Goal: Task Accomplishment & Management: Manage account settings

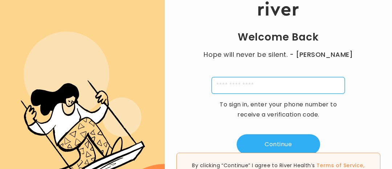
click at [218, 86] on input "tel" at bounding box center [278, 85] width 133 height 17
type input "**********"
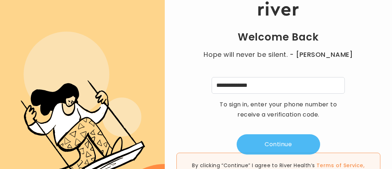
click at [253, 139] on button "Continue" at bounding box center [278, 145] width 83 height 20
type input "*"
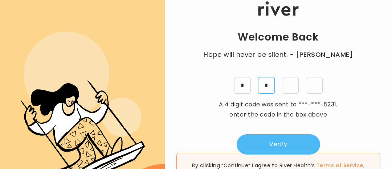
type input "*"
click at [254, 146] on button "Verify" at bounding box center [278, 145] width 83 height 20
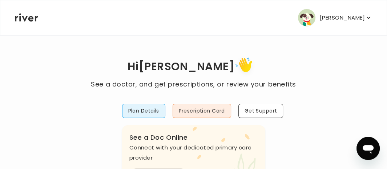
click at [347, 16] on p "Katrina Contreras" at bounding box center [341, 18] width 45 height 10
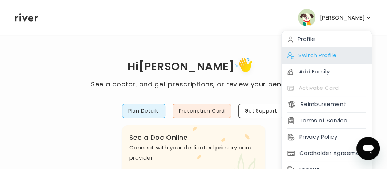
click at [344, 53] on div "Switch Profile" at bounding box center [326, 56] width 90 height 16
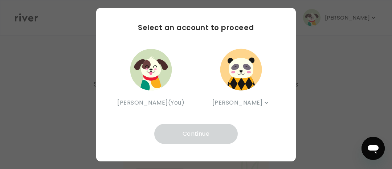
click at [258, 57] on img "button" at bounding box center [241, 70] width 44 height 44
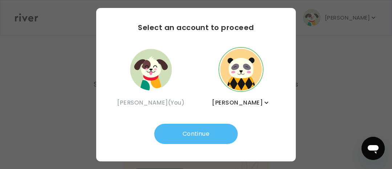
click at [205, 132] on button "Continue" at bounding box center [195, 134] width 83 height 20
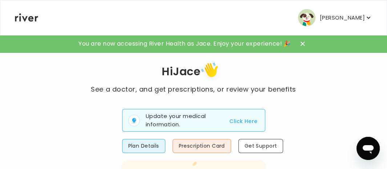
click at [303, 44] on icon at bounding box center [302, 44] width 4 height 4
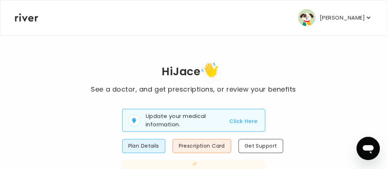
click at [253, 119] on button "Click Here" at bounding box center [243, 121] width 28 height 9
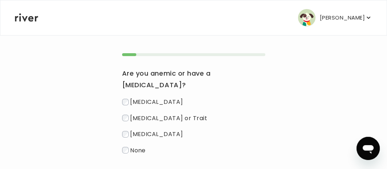
scroll to position [109, 0]
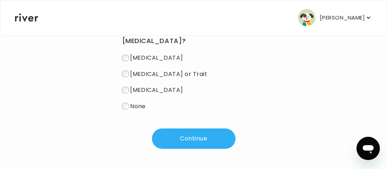
click at [326, 23] on button "[PERSON_NAME]" at bounding box center [335, 17] width 74 height 17
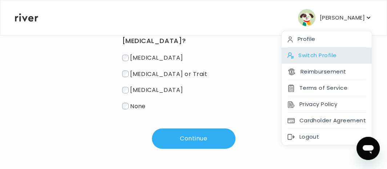
click at [334, 59] on div "Switch Profile" at bounding box center [326, 56] width 90 height 16
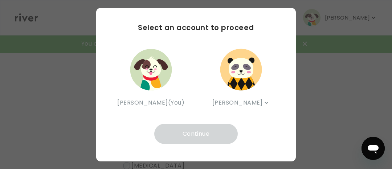
click at [189, 84] on div "Katrina Contreras (You) Jace Neville Jace Neville Ariel Neville" at bounding box center [195, 77] width 157 height 61
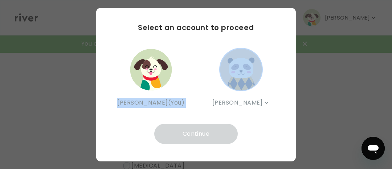
click at [189, 84] on div "Katrina Contreras (You) Jace Neville Jace Neville Ariel Neville" at bounding box center [195, 77] width 157 height 61
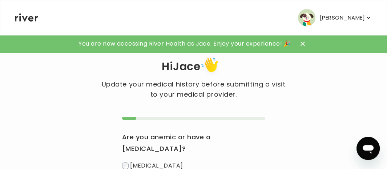
click at [303, 44] on icon at bounding box center [302, 44] width 4 height 4
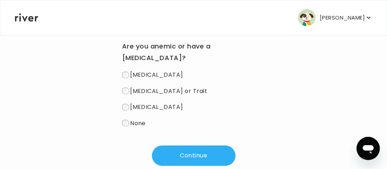
scroll to position [109, 0]
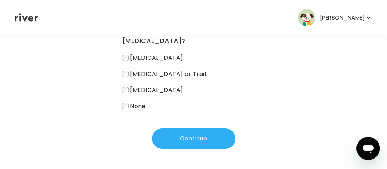
click at [343, 12] on button "[PERSON_NAME]" at bounding box center [335, 17] width 74 height 17
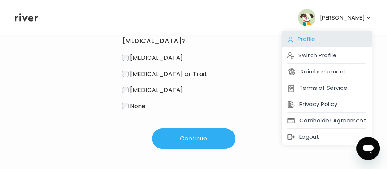
click at [335, 36] on div "Profile" at bounding box center [326, 39] width 90 height 16
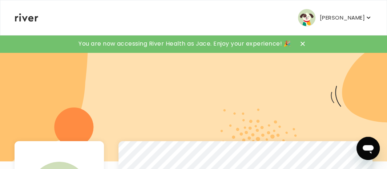
click at [344, 16] on p "[PERSON_NAME]" at bounding box center [341, 18] width 45 height 10
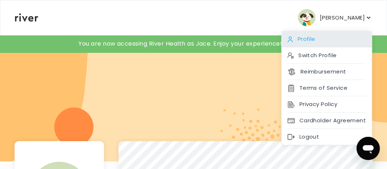
click at [324, 41] on div "Profile" at bounding box center [326, 39] width 90 height 16
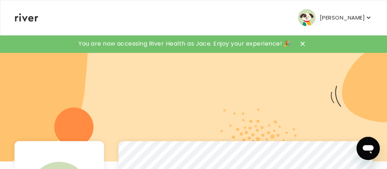
click at [324, 41] on div "You are now accessing River Health as Jace. Enjoy your experience! 🎉" at bounding box center [193, 44] width 387 height 18
click at [339, 17] on p "[PERSON_NAME]" at bounding box center [341, 18] width 45 height 10
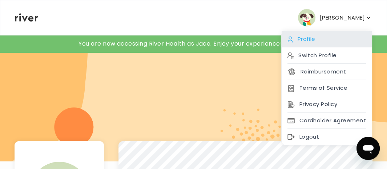
click at [325, 42] on div "Profile" at bounding box center [326, 39] width 90 height 16
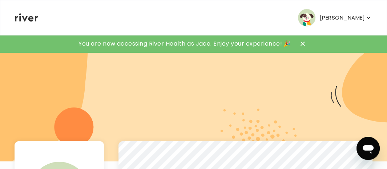
click at [335, 15] on p "[PERSON_NAME]" at bounding box center [341, 18] width 45 height 10
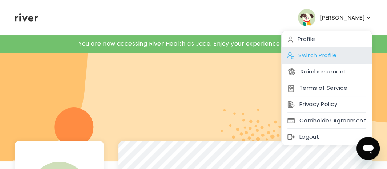
click at [322, 55] on div "Switch Profile" at bounding box center [326, 56] width 90 height 16
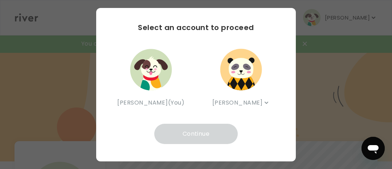
click at [164, 67] on img "button" at bounding box center [151, 70] width 44 height 44
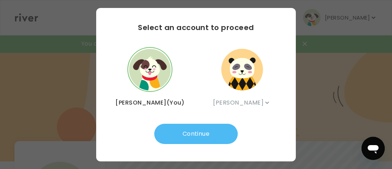
click at [192, 138] on button "Continue" at bounding box center [195, 134] width 83 height 20
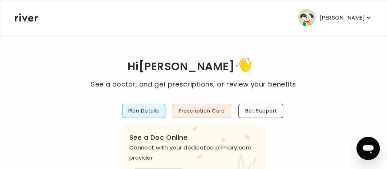
click at [321, 19] on p "[PERSON_NAME]" at bounding box center [341, 18] width 45 height 10
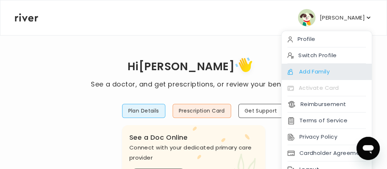
click at [309, 71] on div "Add Family" at bounding box center [326, 72] width 90 height 16
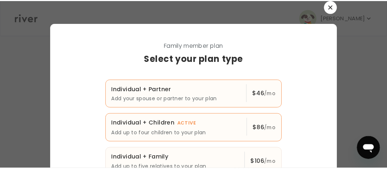
scroll to position [59, 0]
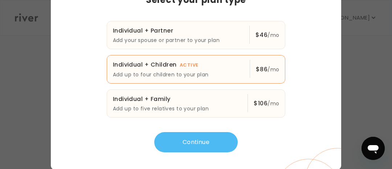
click at [217, 138] on button "Continue" at bounding box center [195, 142] width 83 height 20
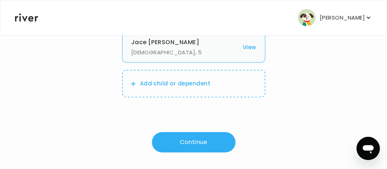
scroll to position [103, 0]
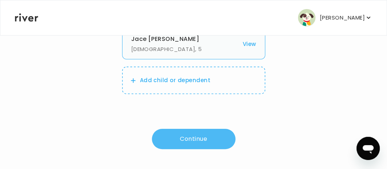
click at [206, 134] on button "Continue" at bounding box center [193, 139] width 83 height 20
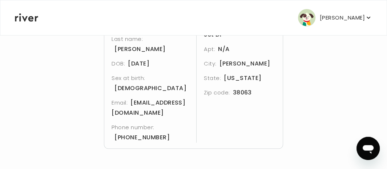
scroll to position [283, 0]
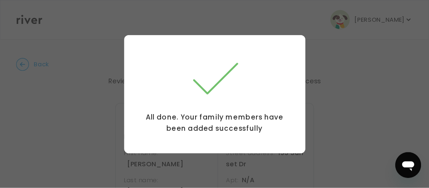
scroll to position [0, 0]
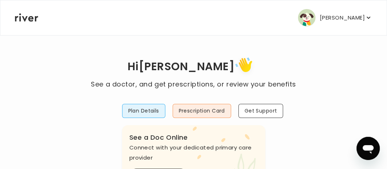
click at [319, 17] on p "Katrina Contreras" at bounding box center [341, 18] width 45 height 10
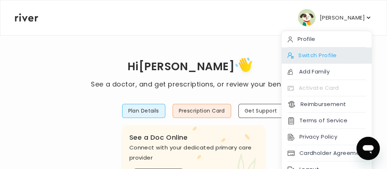
click at [309, 53] on div "Switch Profile" at bounding box center [326, 56] width 90 height 16
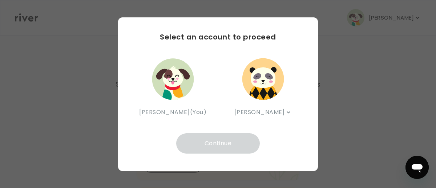
click at [277, 86] on div "Jace Neville Jace Neville Ariel Neville" at bounding box center [262, 87] width 67 height 61
click at [277, 86] on img "button" at bounding box center [263, 79] width 44 height 44
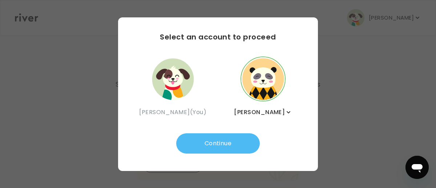
click at [229, 151] on button "Continue" at bounding box center [217, 144] width 83 height 20
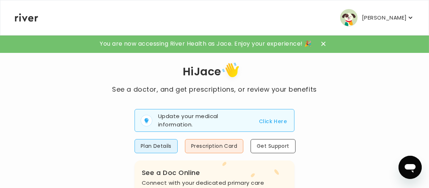
click at [379, 20] on p "[PERSON_NAME]" at bounding box center [384, 18] width 45 height 10
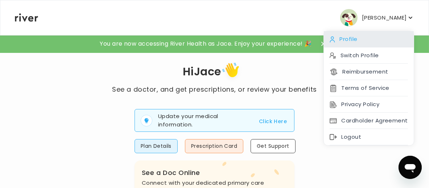
click at [374, 35] on div "Profile" at bounding box center [369, 39] width 90 height 16
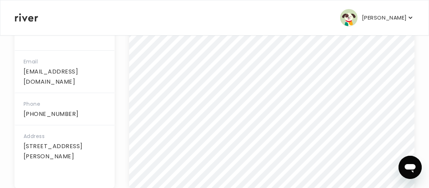
scroll to position [227, 0]
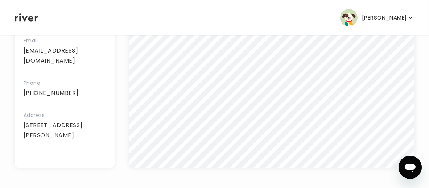
click at [101, 92] on p "+1 (731) 460-1655" at bounding box center [65, 93] width 82 height 10
click at [101, 93] on p "+1 (731) 460-1655" at bounding box center [65, 93] width 82 height 10
click at [55, 92] on p "+1 (731) 460-1655" at bounding box center [65, 93] width 82 height 10
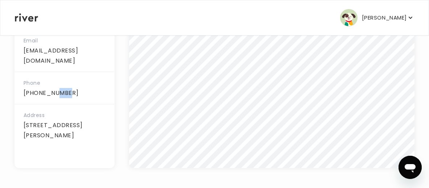
click at [55, 92] on p "+1 (731) 460-1655" at bounding box center [65, 93] width 82 height 10
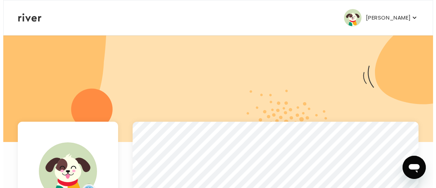
scroll to position [0, 0]
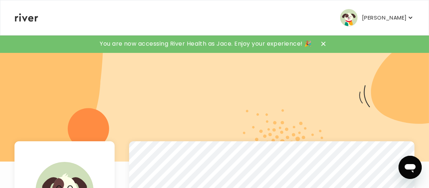
click at [325, 42] on icon at bounding box center [324, 44] width 4 height 4
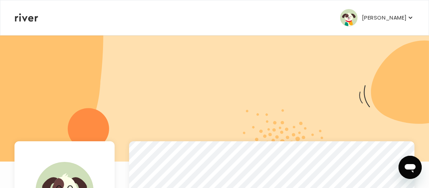
click at [411, 19] on icon "button" at bounding box center [410, 17] width 7 height 7
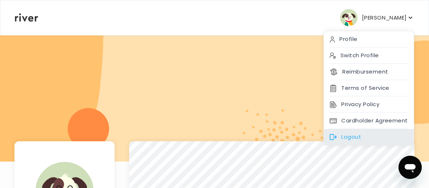
click at [331, 131] on div "Logout" at bounding box center [369, 137] width 90 height 16
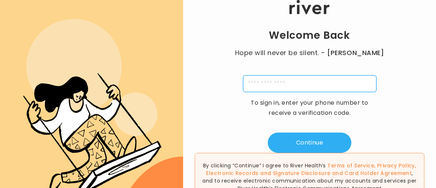
click at [331, 75] on input "tel" at bounding box center [309, 83] width 133 height 17
type input "**********"
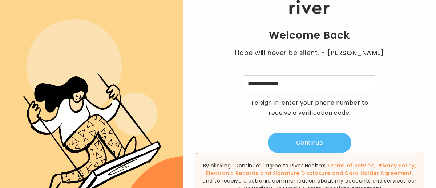
click at [288, 142] on button "Continue" at bounding box center [308, 143] width 83 height 20
type input "*"
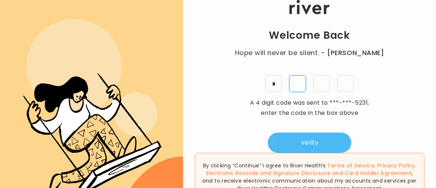
type input "*"
click at [288, 142] on button "Verify" at bounding box center [308, 143] width 83 height 20
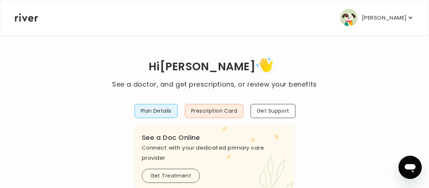
click at [395, 15] on p "[PERSON_NAME]" at bounding box center [384, 18] width 45 height 10
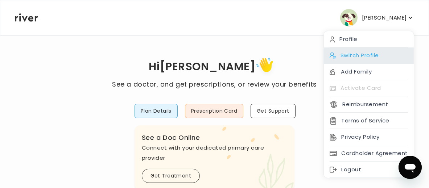
click at [393, 52] on div "Switch Profile" at bounding box center [369, 56] width 90 height 16
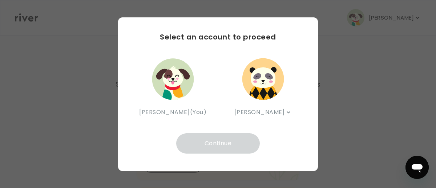
click at [268, 83] on img "button" at bounding box center [263, 79] width 44 height 44
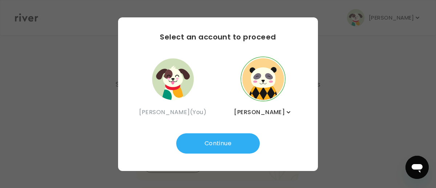
click at [268, 83] on img "button" at bounding box center [263, 79] width 44 height 44
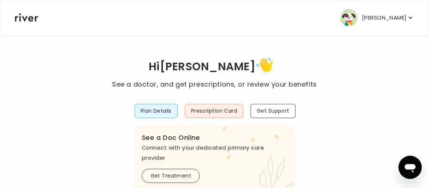
click at [406, 18] on p "[PERSON_NAME]" at bounding box center [384, 18] width 45 height 10
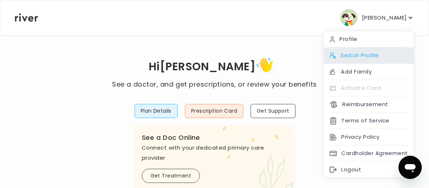
click at [400, 52] on div "Switch Profile" at bounding box center [369, 56] width 90 height 16
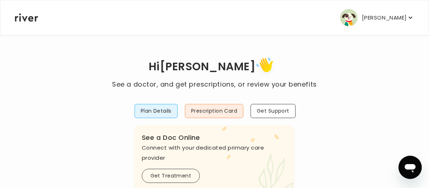
click at [398, 14] on p "[PERSON_NAME]" at bounding box center [384, 18] width 45 height 10
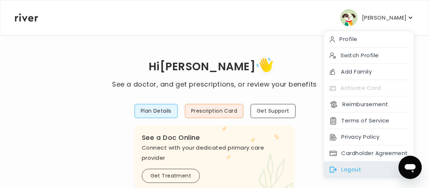
click at [381, 175] on div "Logout" at bounding box center [369, 170] width 90 height 16
